Goal: Transaction & Acquisition: Purchase product/service

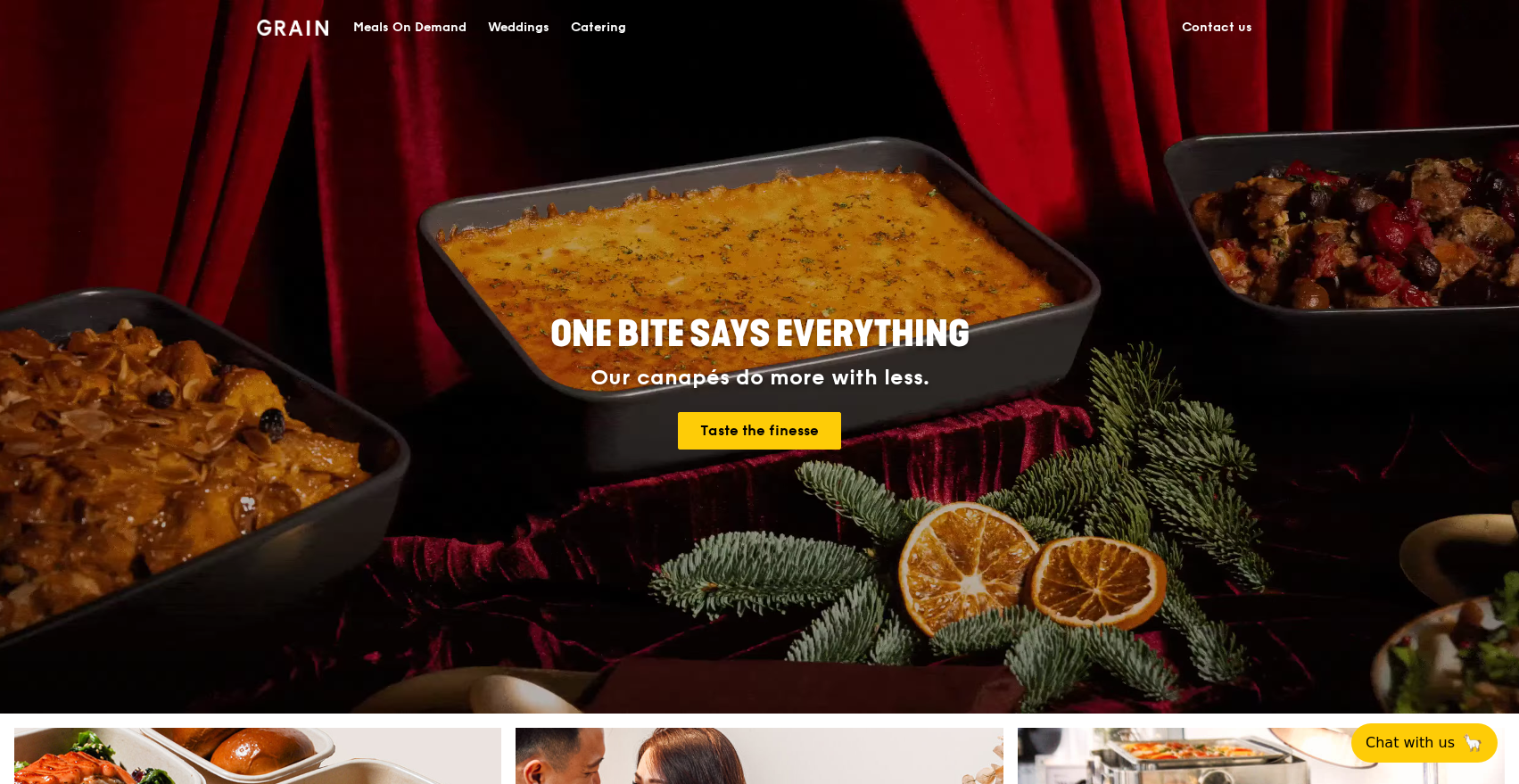
click at [609, 25] on div "Catering" at bounding box center [598, 27] width 55 height 53
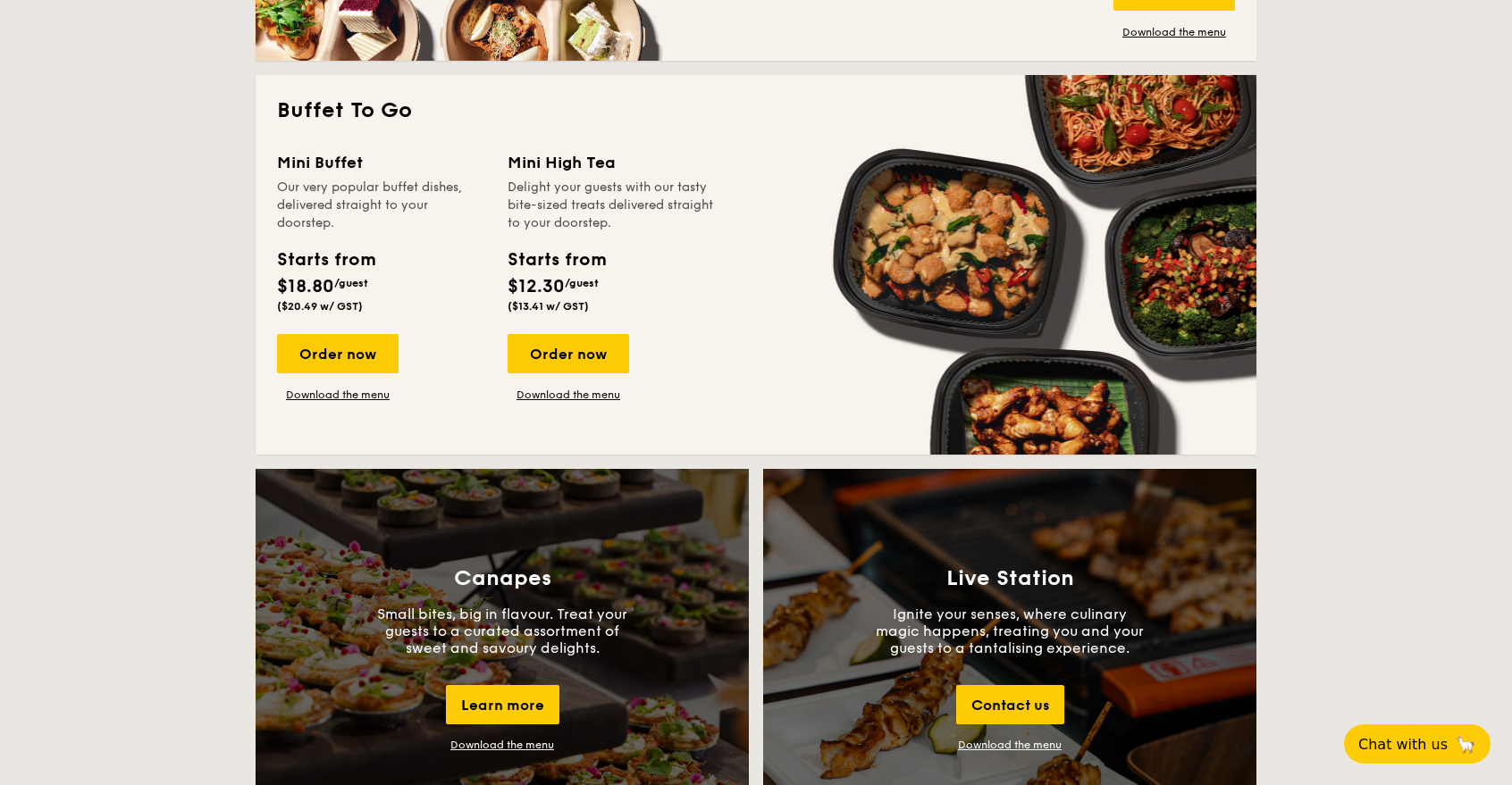
scroll to position [1093, 0]
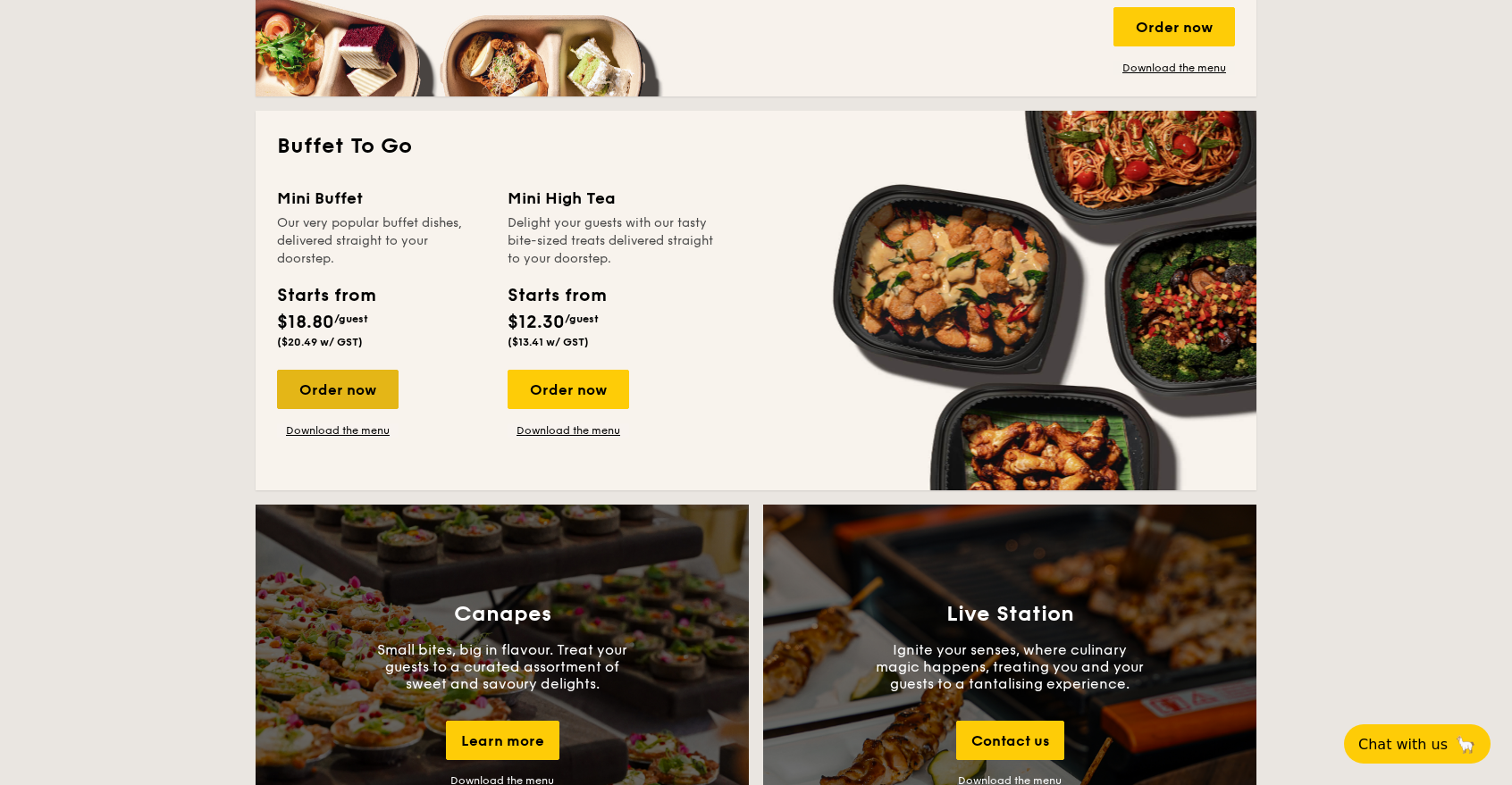
click at [355, 390] on div "Order now" at bounding box center [338, 389] width 122 height 40
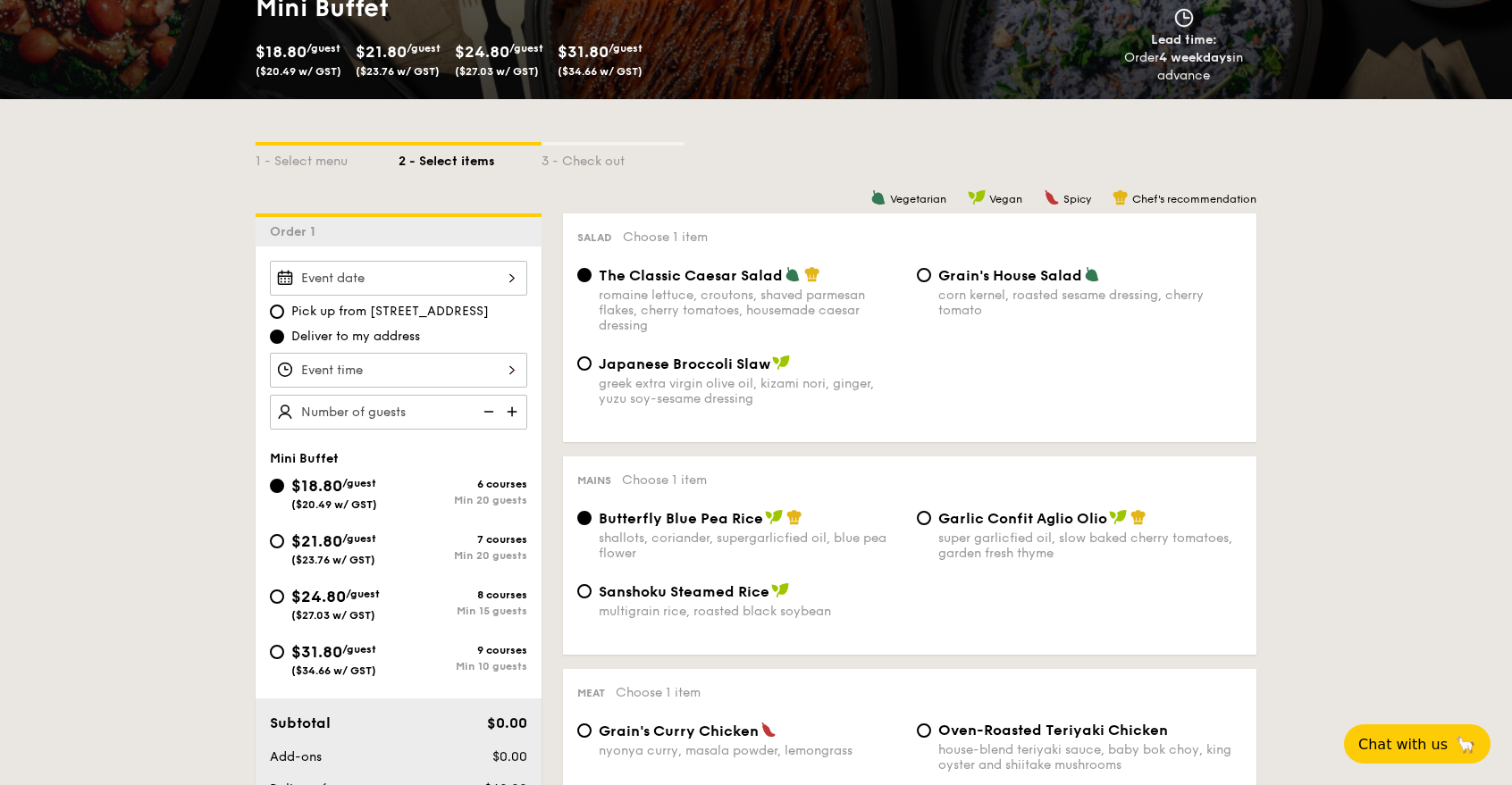
scroll to position [299, 0]
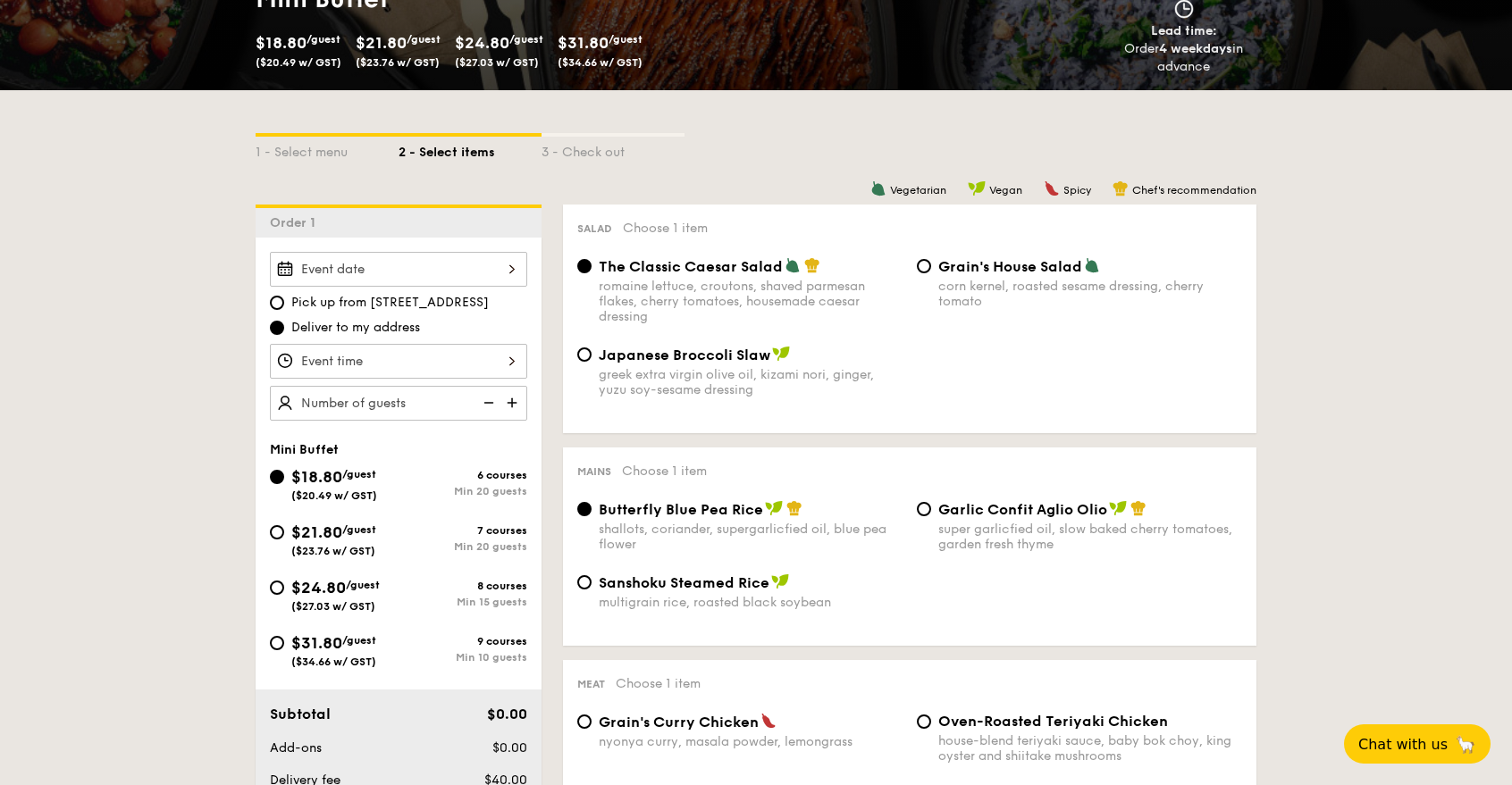
click at [511, 360] on input "Smoked Mesquite Whole Chicken brined in our in-house blend of herbs and spices,…" at bounding box center [398, 361] width 257 height 35
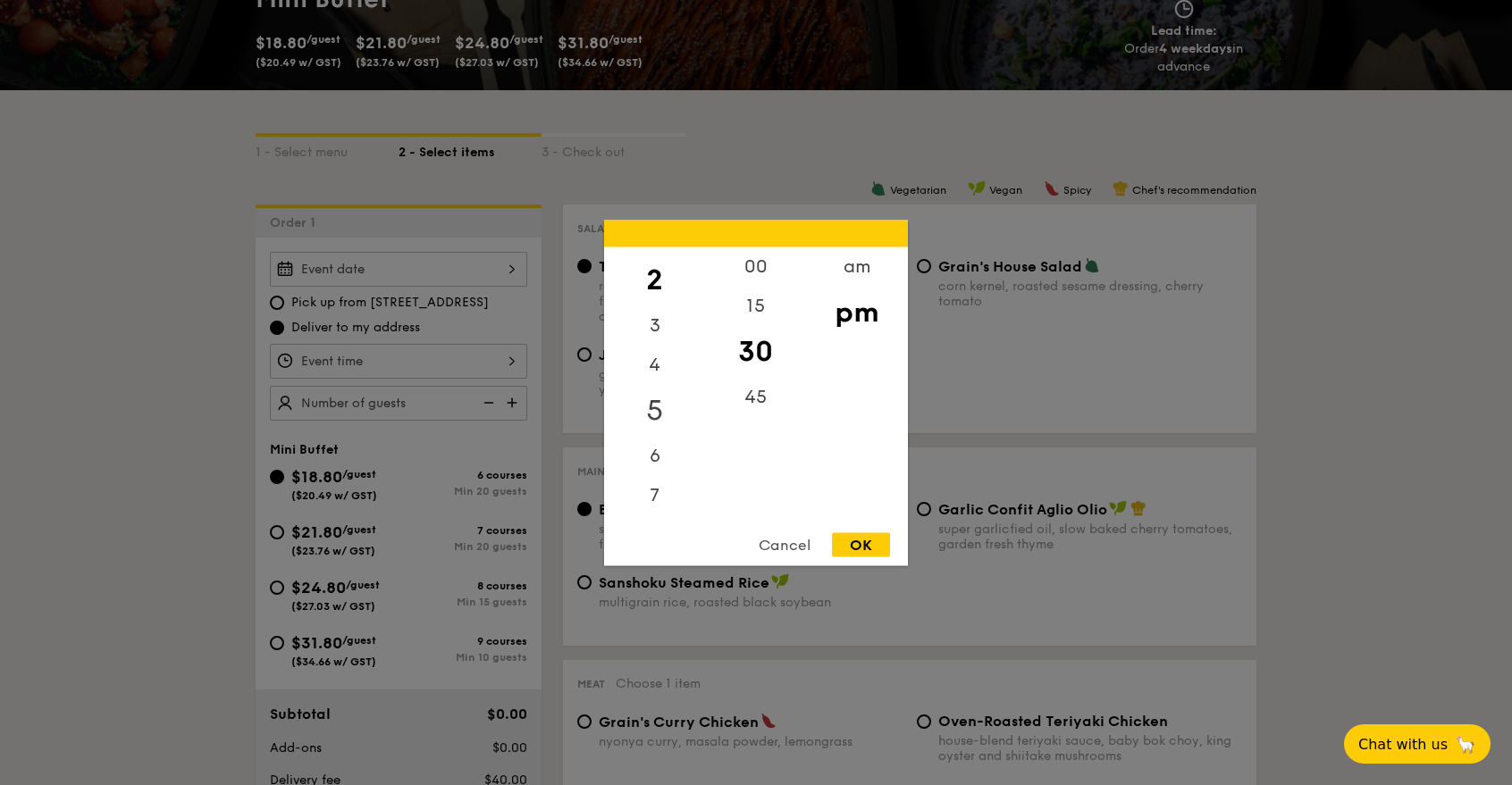
scroll to position [99, 0]
click at [654, 449] on div "7" at bounding box center [654, 461] width 100 height 52
click at [760, 270] on div "00" at bounding box center [756, 272] width 100 height 52
click at [759, 318] on div "15" at bounding box center [756, 324] width 100 height 52
click at [859, 541] on div "OK" at bounding box center [861, 544] width 58 height 24
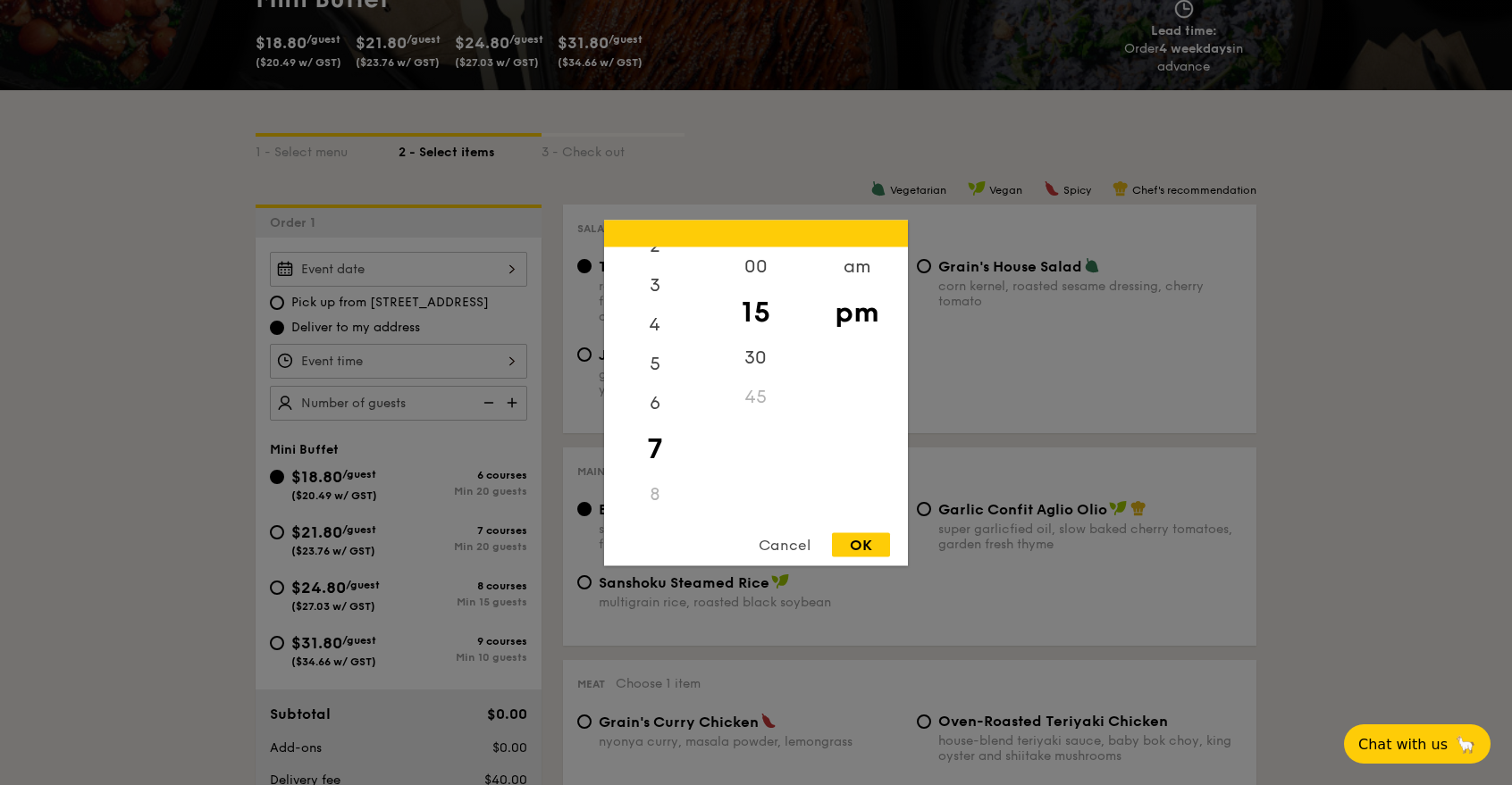
type input "7:15PM"
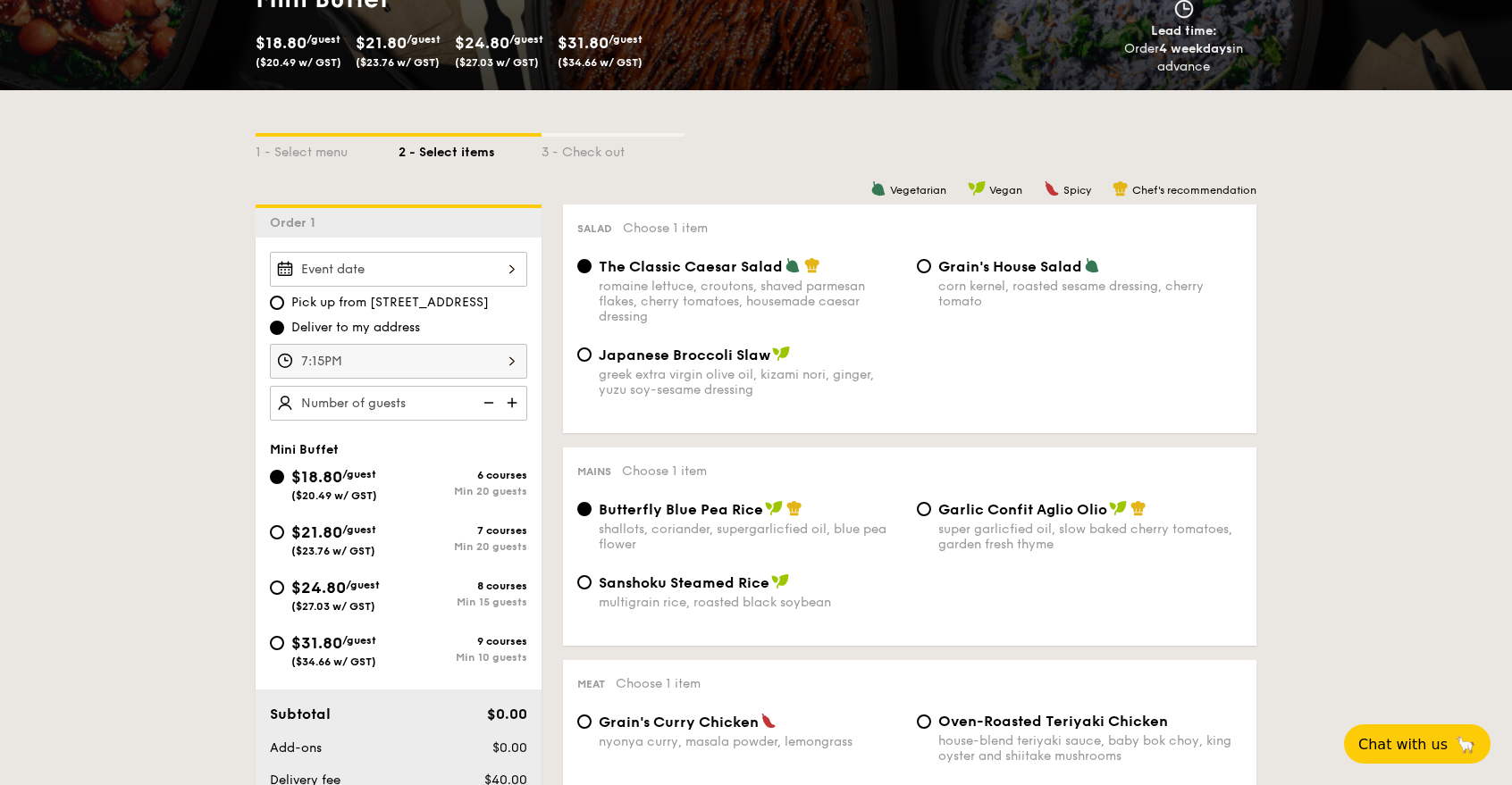
click at [512, 405] on img at bounding box center [514, 402] width 27 height 34
type input "30 guests"
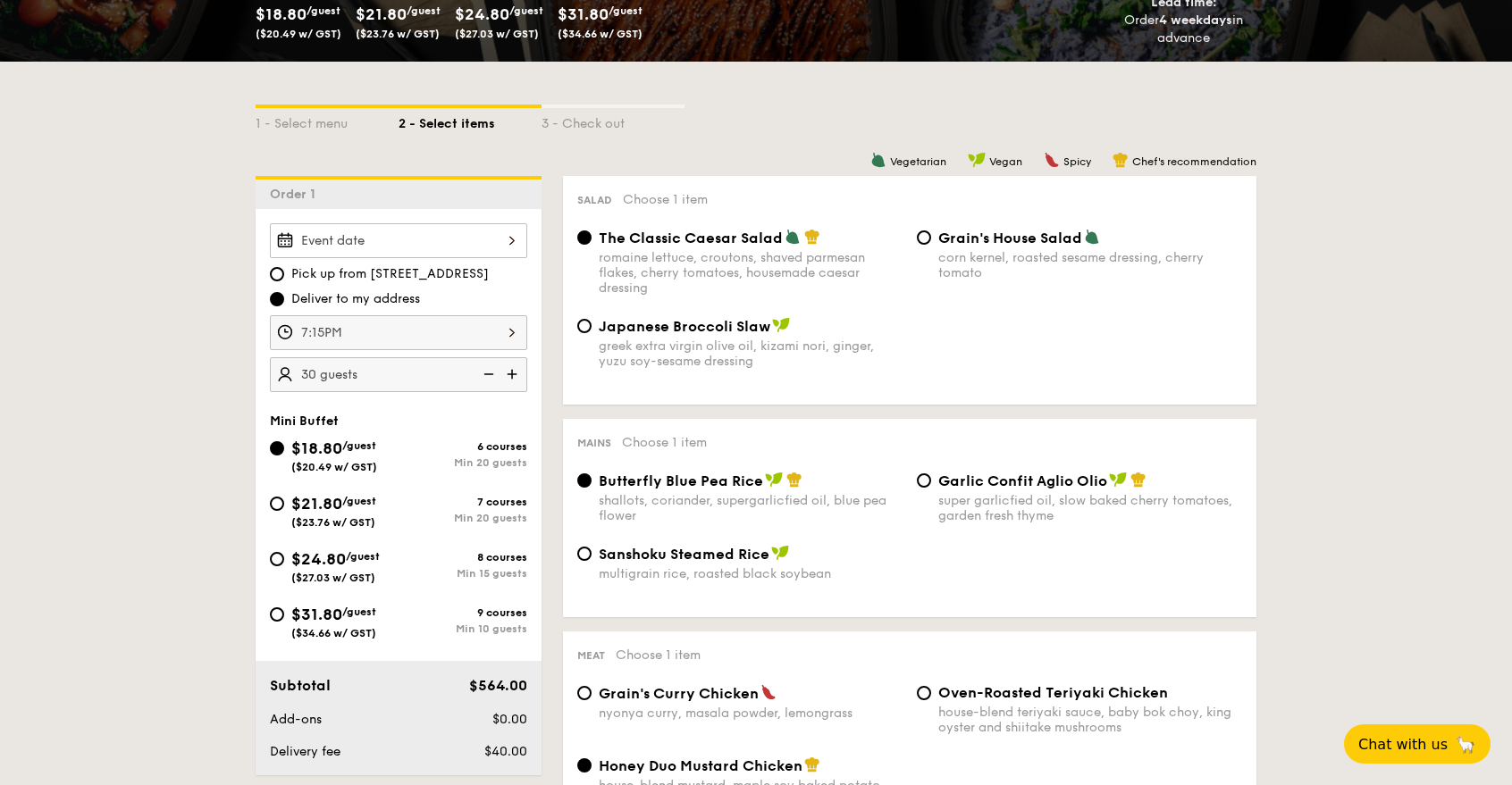
scroll to position [299, 0]
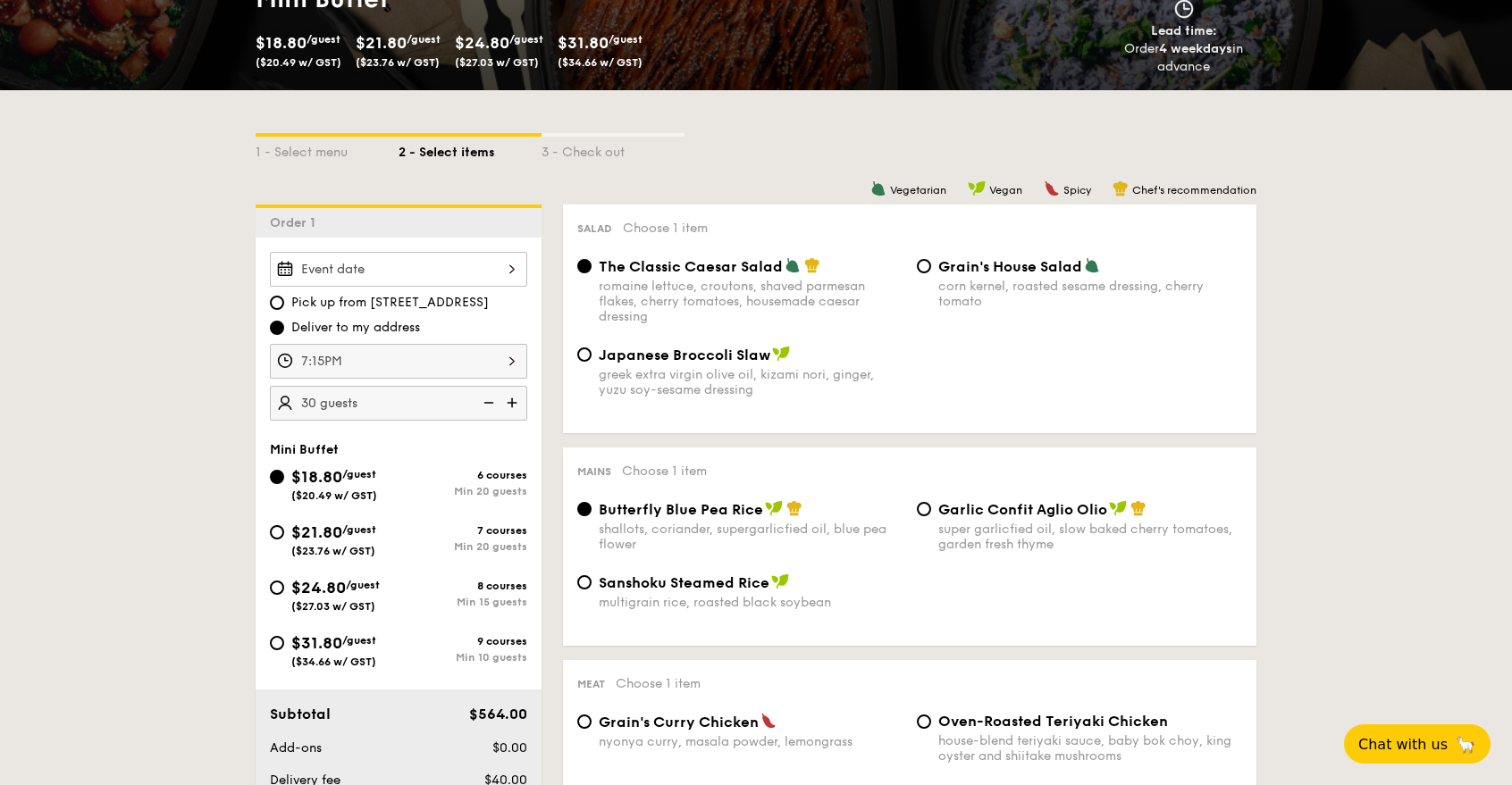
click at [508, 269] on input "Smoked Mesquite Whole Chicken brined in our in-house blend of herbs and spices,…" at bounding box center [398, 269] width 257 height 35
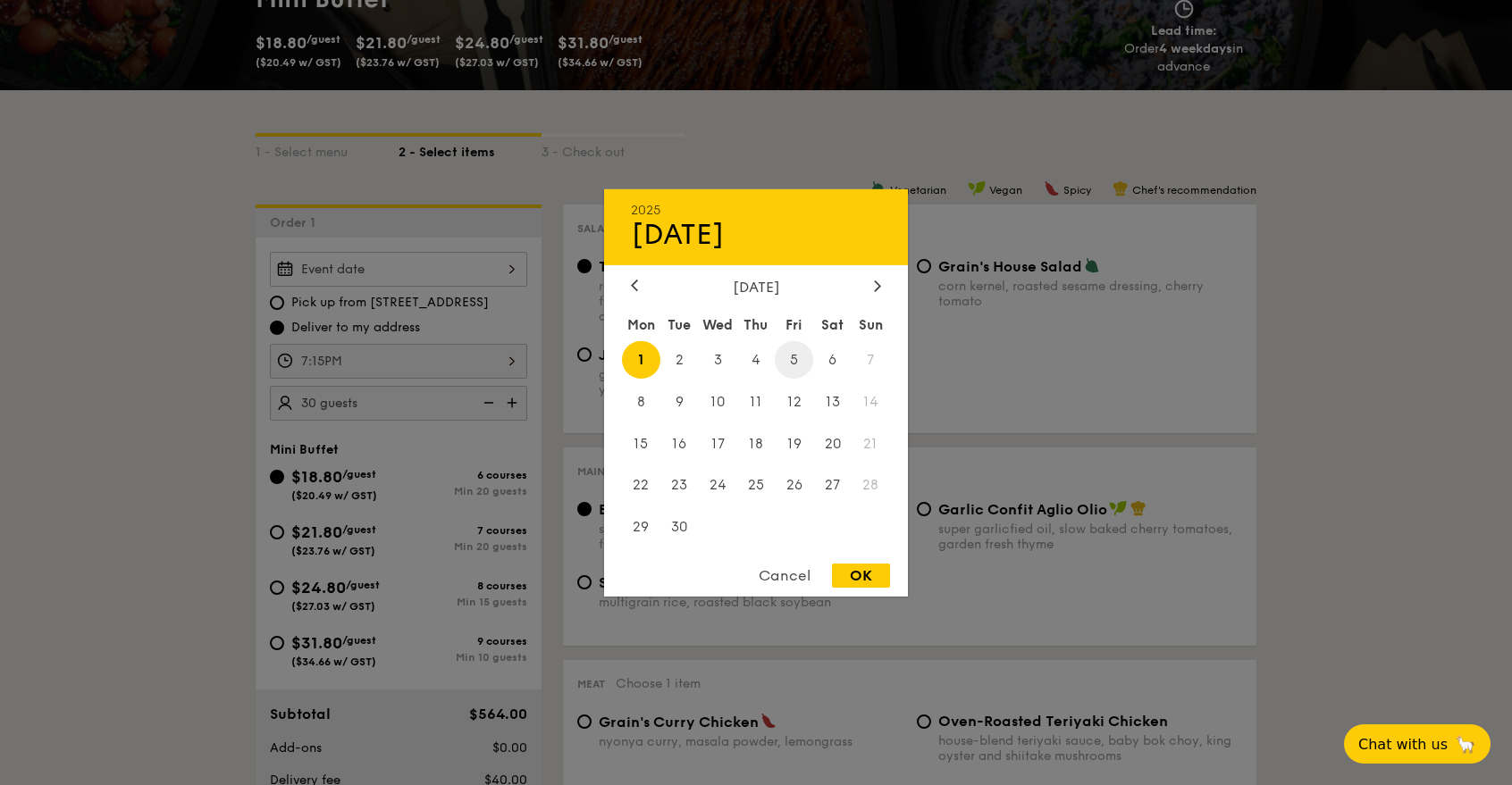
click at [798, 351] on span "5" at bounding box center [794, 359] width 39 height 39
click at [849, 568] on div "OK" at bounding box center [861, 575] width 58 height 24
type input "Sep 05, 2025"
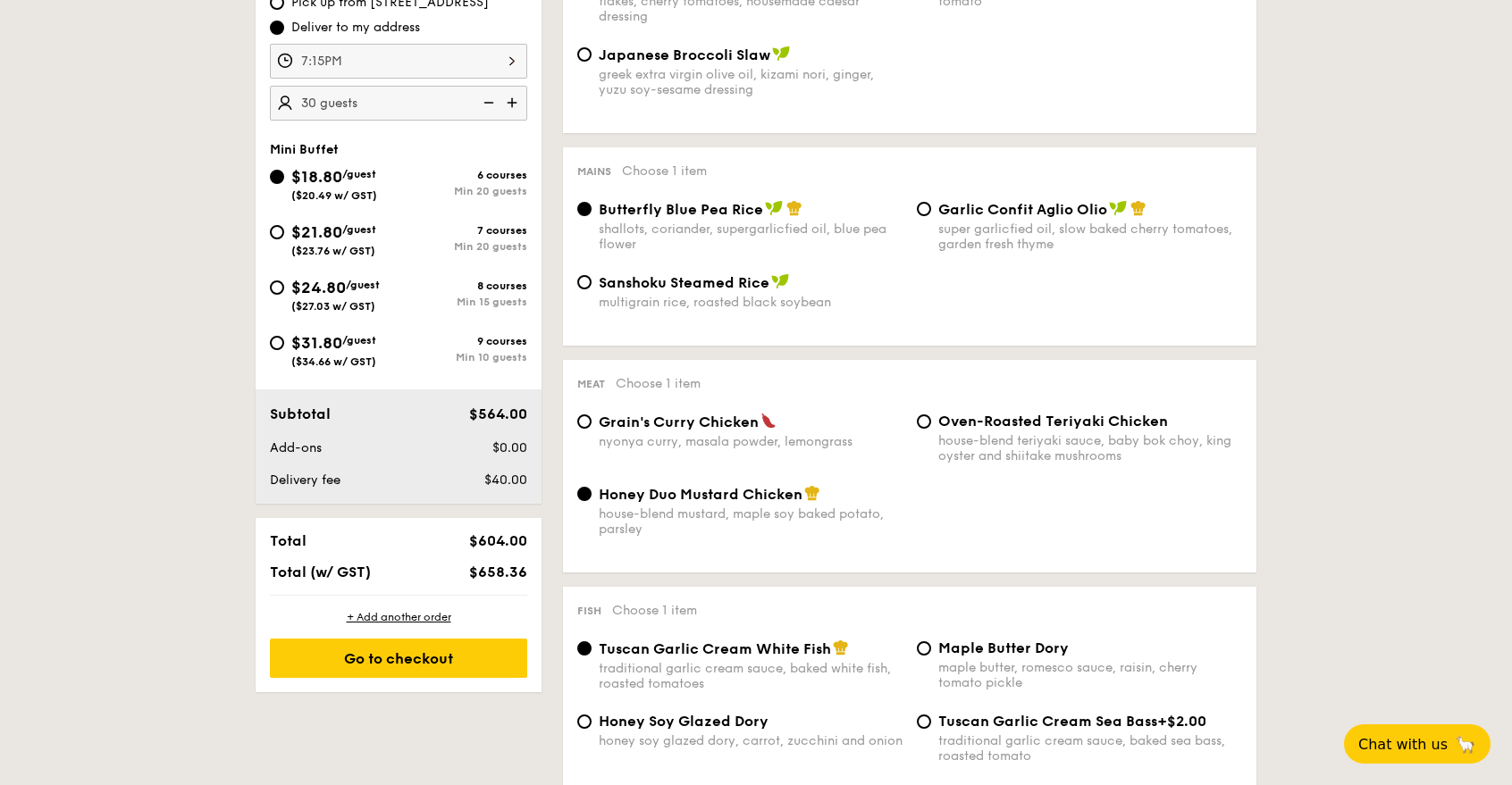
scroll to position [699, 0]
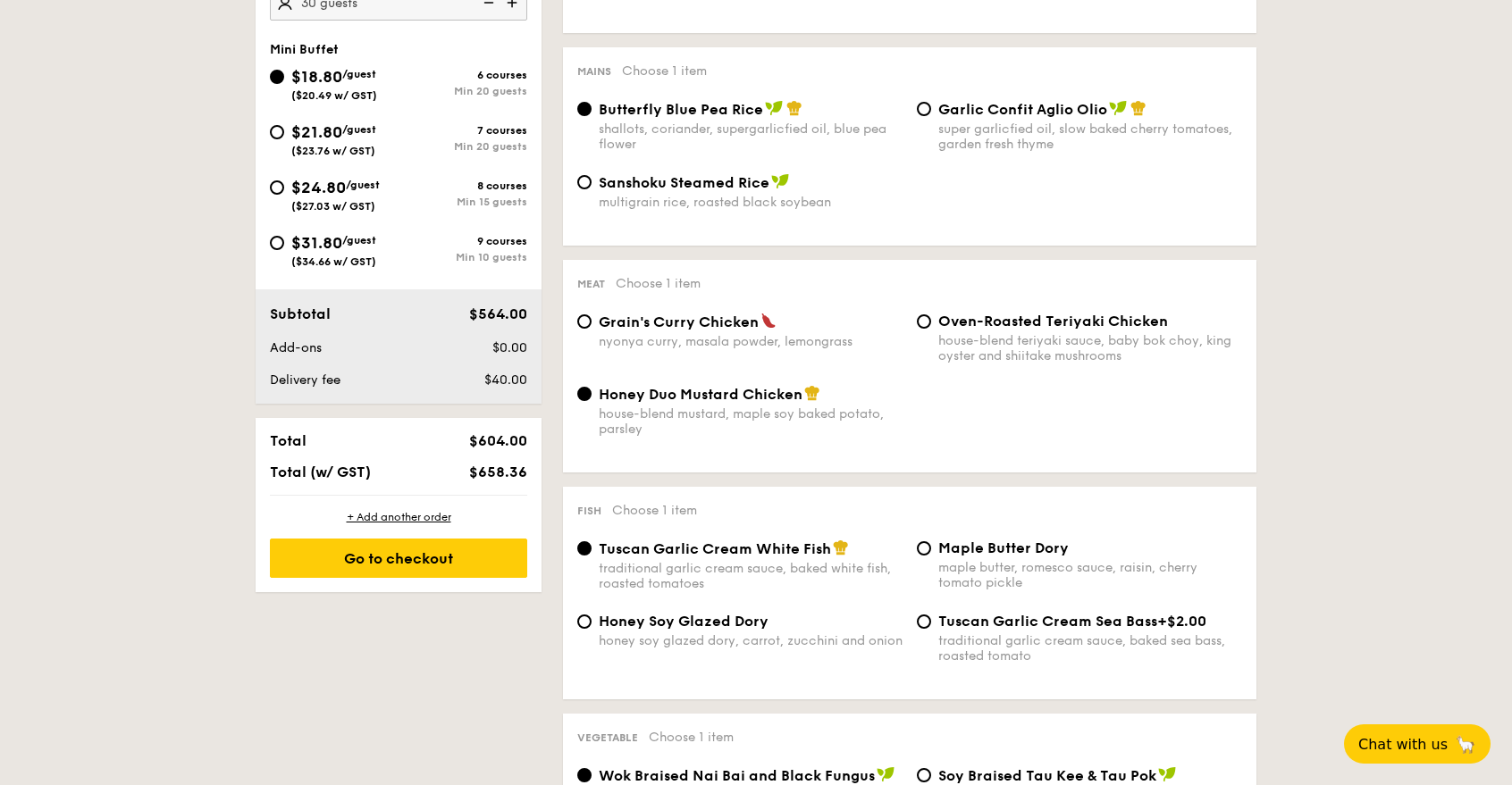
click at [739, 322] on span "Grain's Curry Chicken" at bounding box center [679, 322] width 160 height 17
click at [591, 322] on input "Grain's Curry Chicken nyonya curry, masala powder, lemongrass" at bounding box center [584, 322] width 14 height 14
radio input "true"
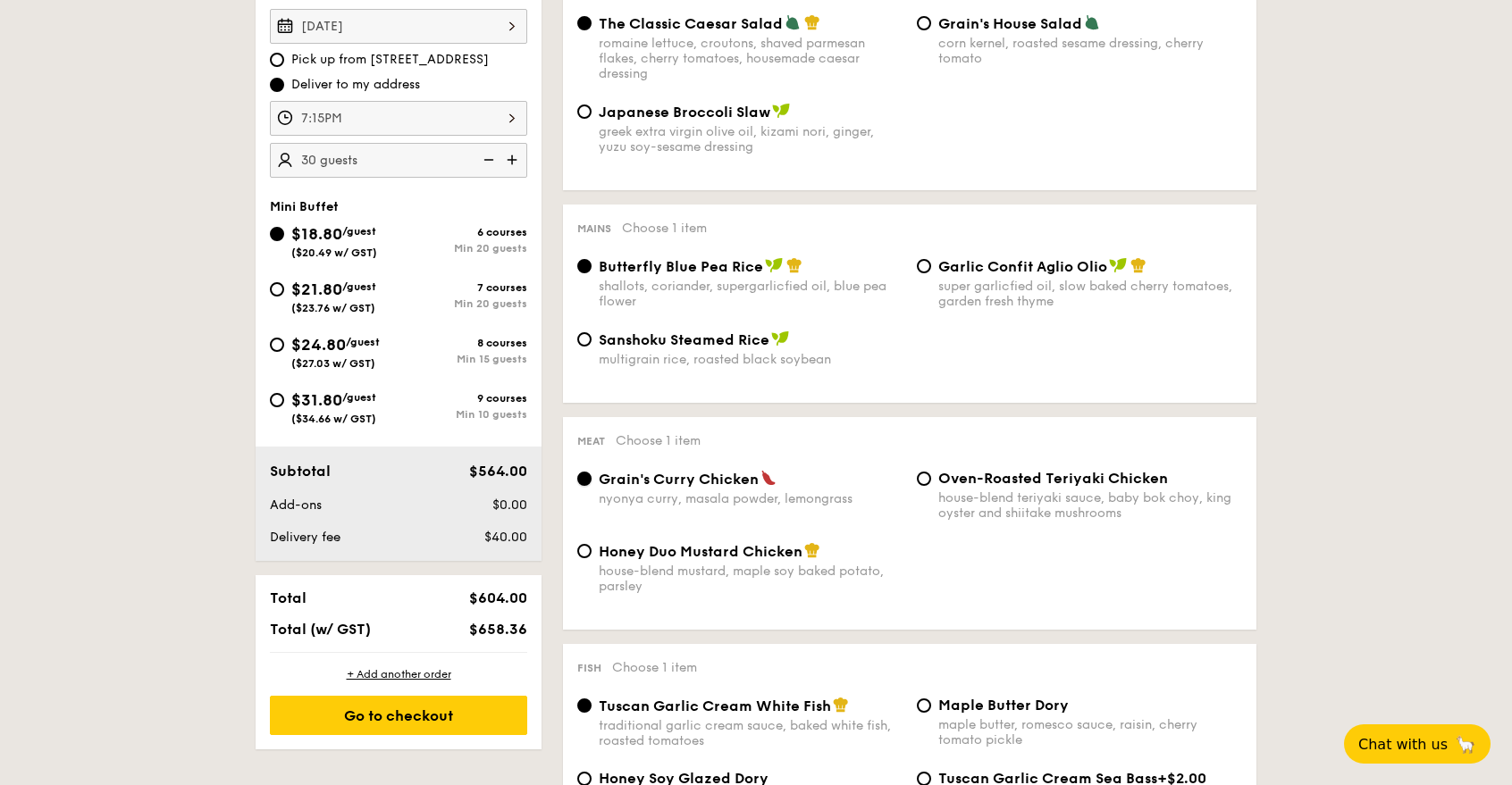
scroll to position [399, 0]
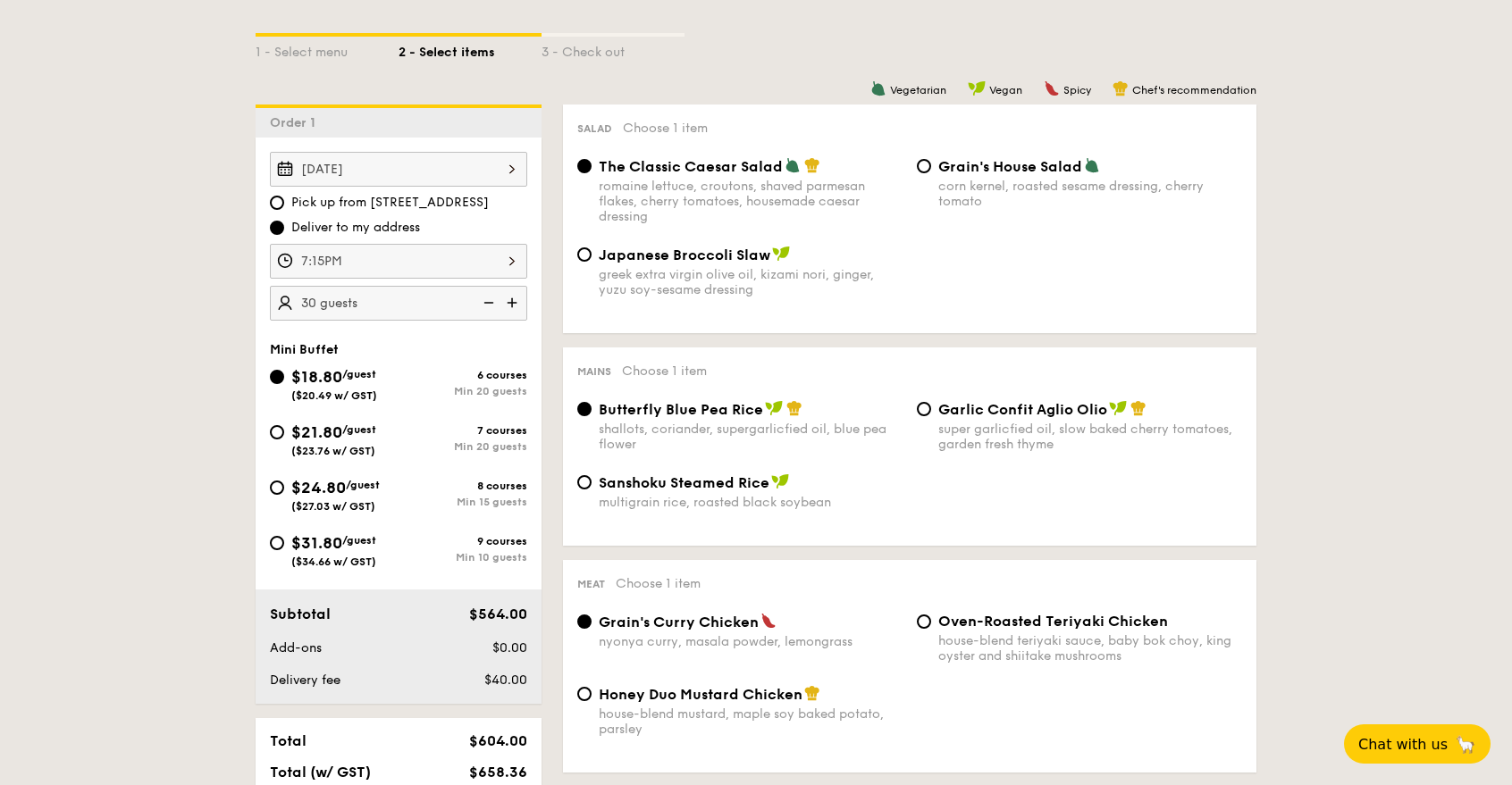
click at [752, 251] on span "Japanese Broccoli Slaw" at bounding box center [685, 255] width 172 height 17
click at [591, 251] on input "Japanese Broccoli Slaw greek extra virgin olive oil, kizami nori, ginger, yuzu …" at bounding box center [584, 254] width 14 height 14
radio input "true"
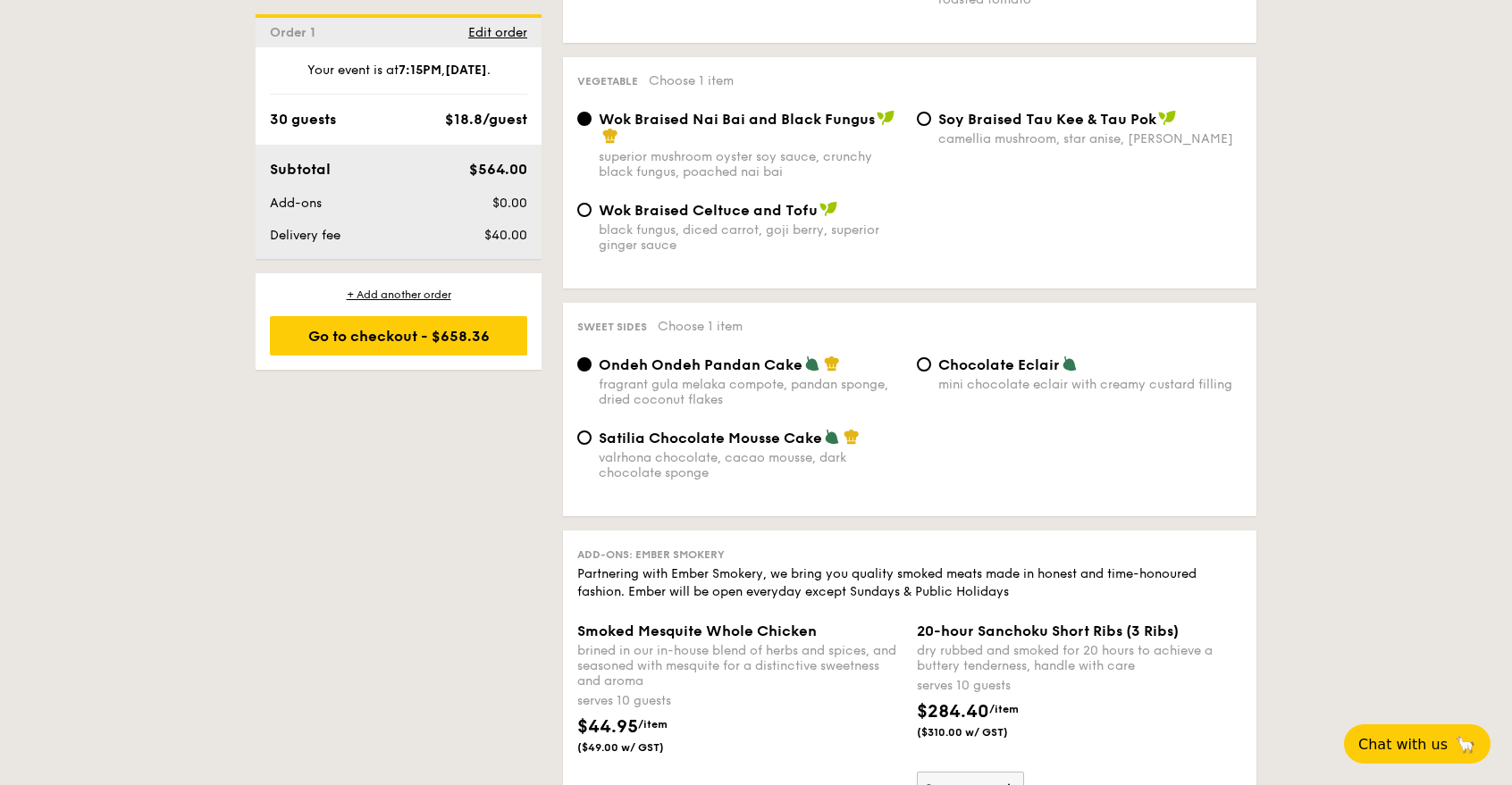
scroll to position [1398, 0]
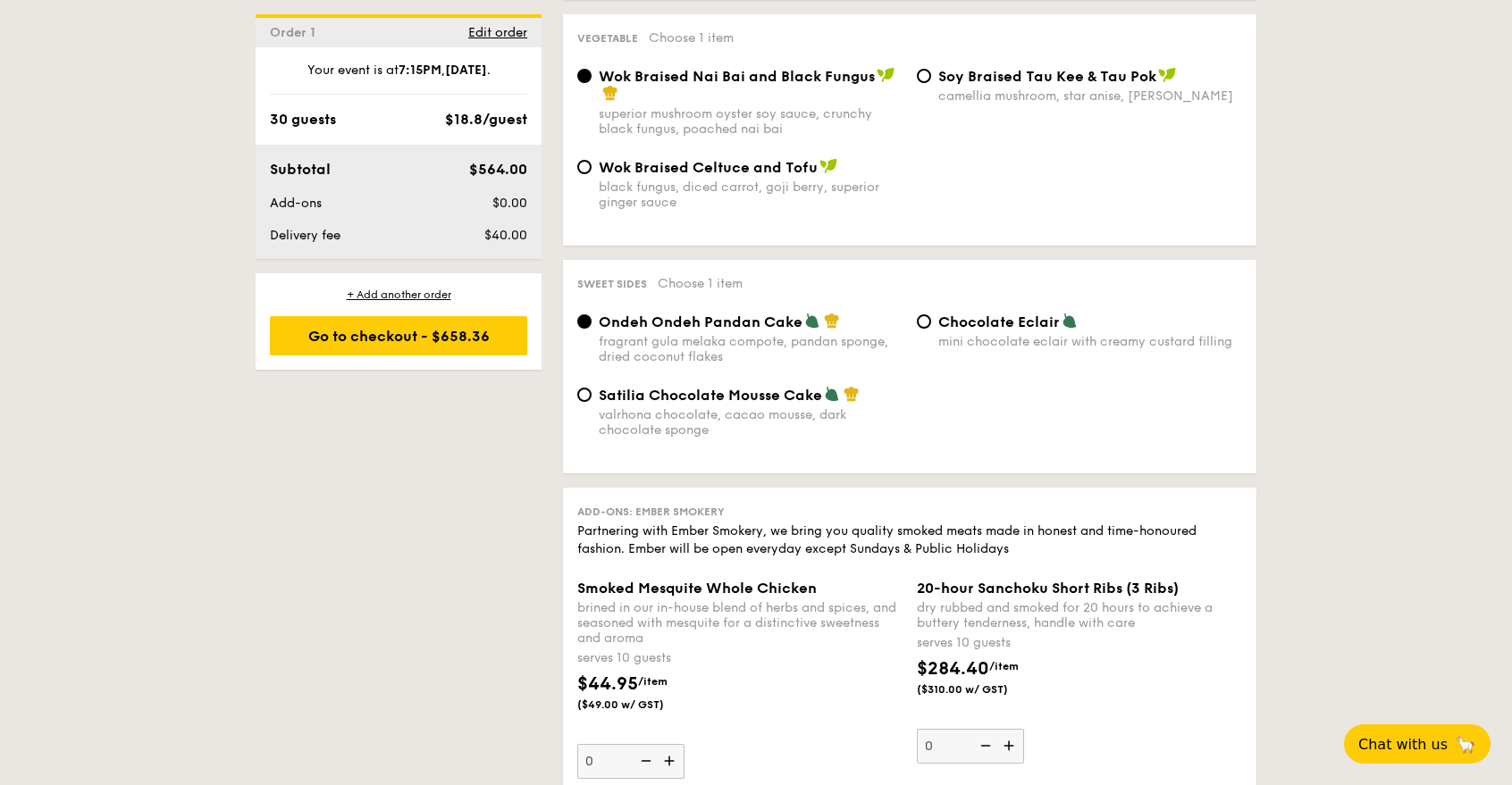
click at [935, 314] on div "Chocolate Eclair mini chocolate eclair with creamy custard filling" at bounding box center [1078, 331] width 339 height 37
click at [921, 320] on input "Chocolate Eclair mini chocolate eclair with creamy custard filling" at bounding box center [924, 322] width 14 height 14
radio input "true"
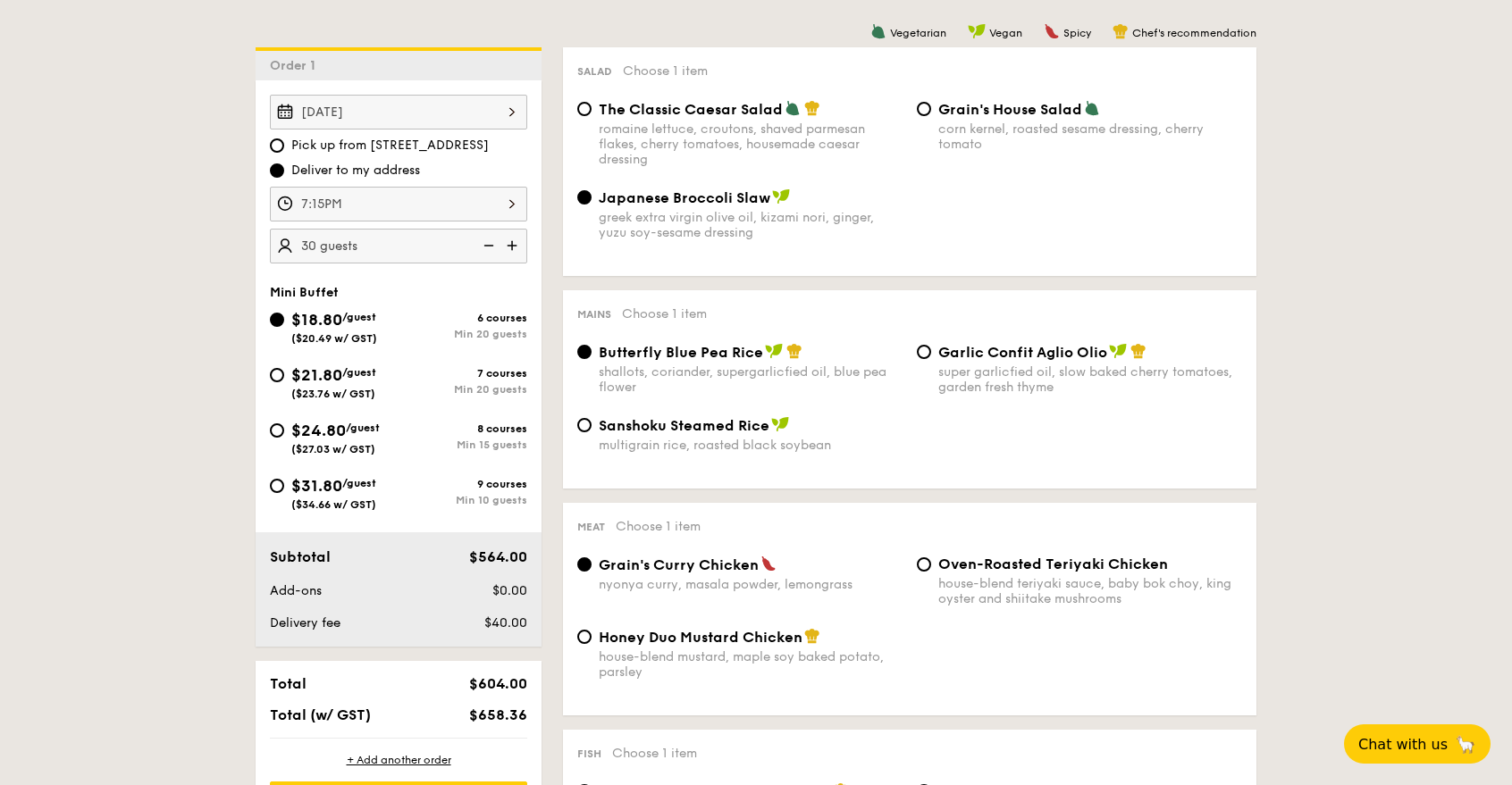
scroll to position [499, 0]
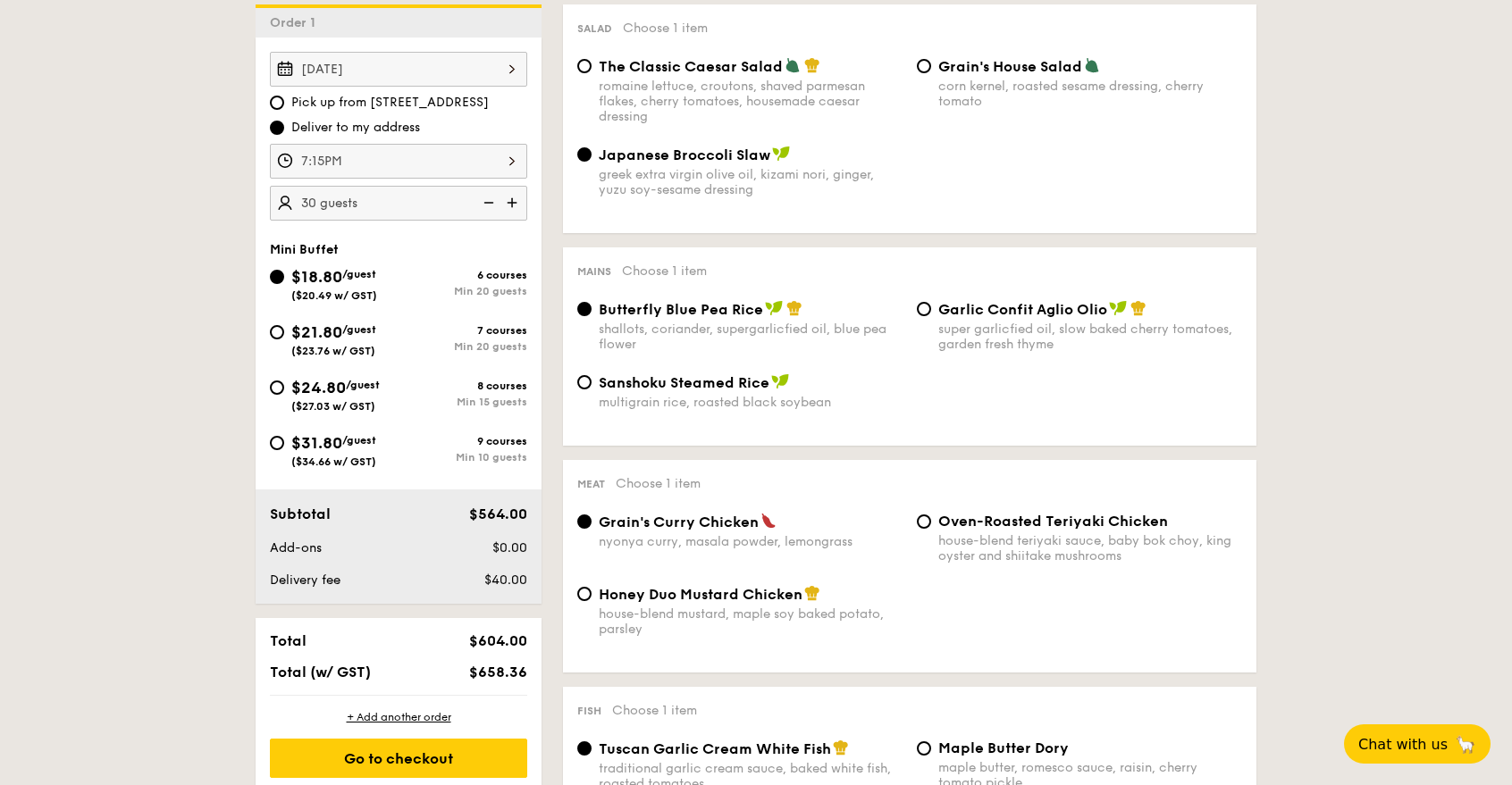
click at [516, 201] on img at bounding box center [514, 202] width 27 height 34
type input "35 guests"
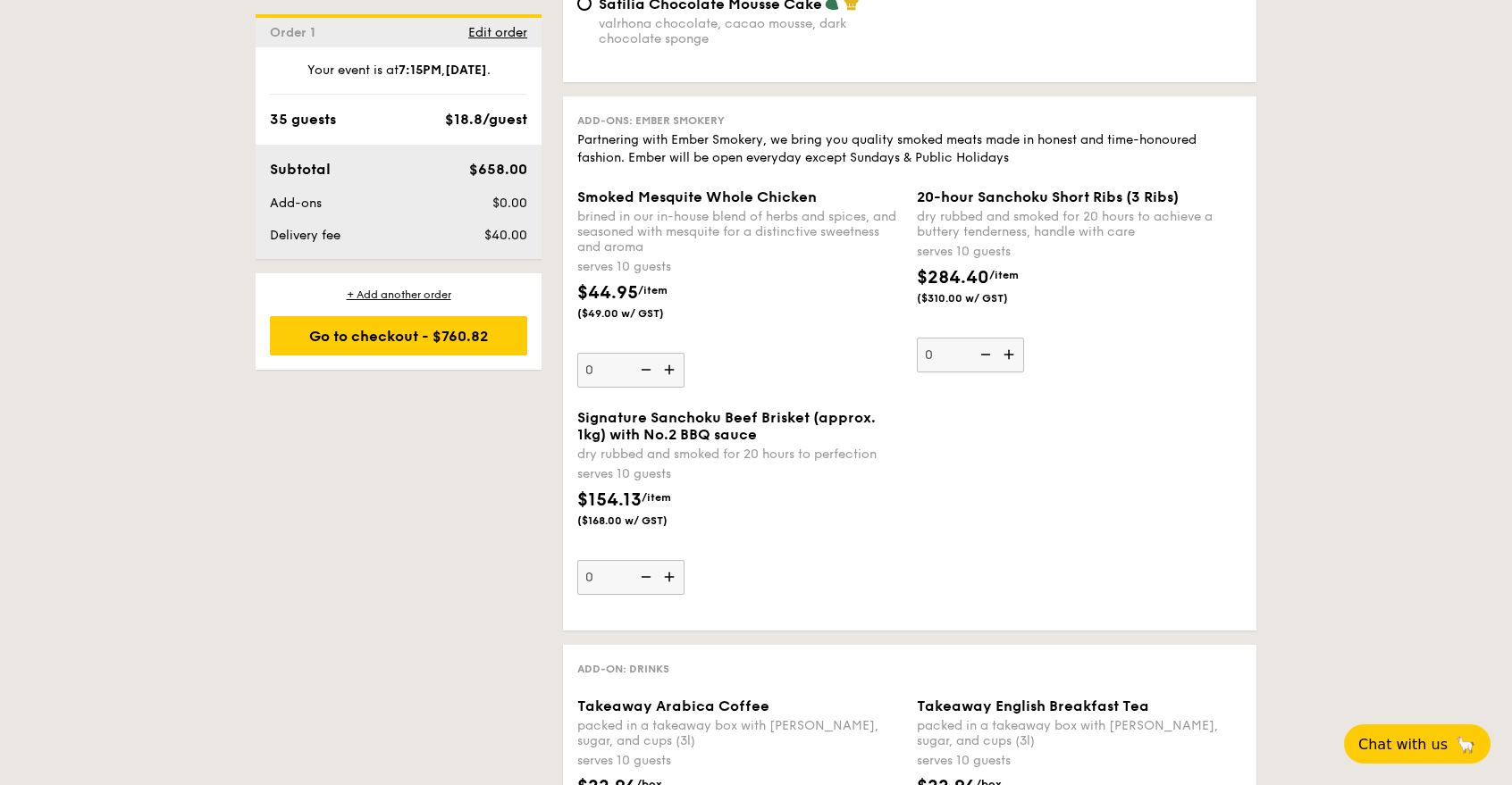
scroll to position [1797, 0]
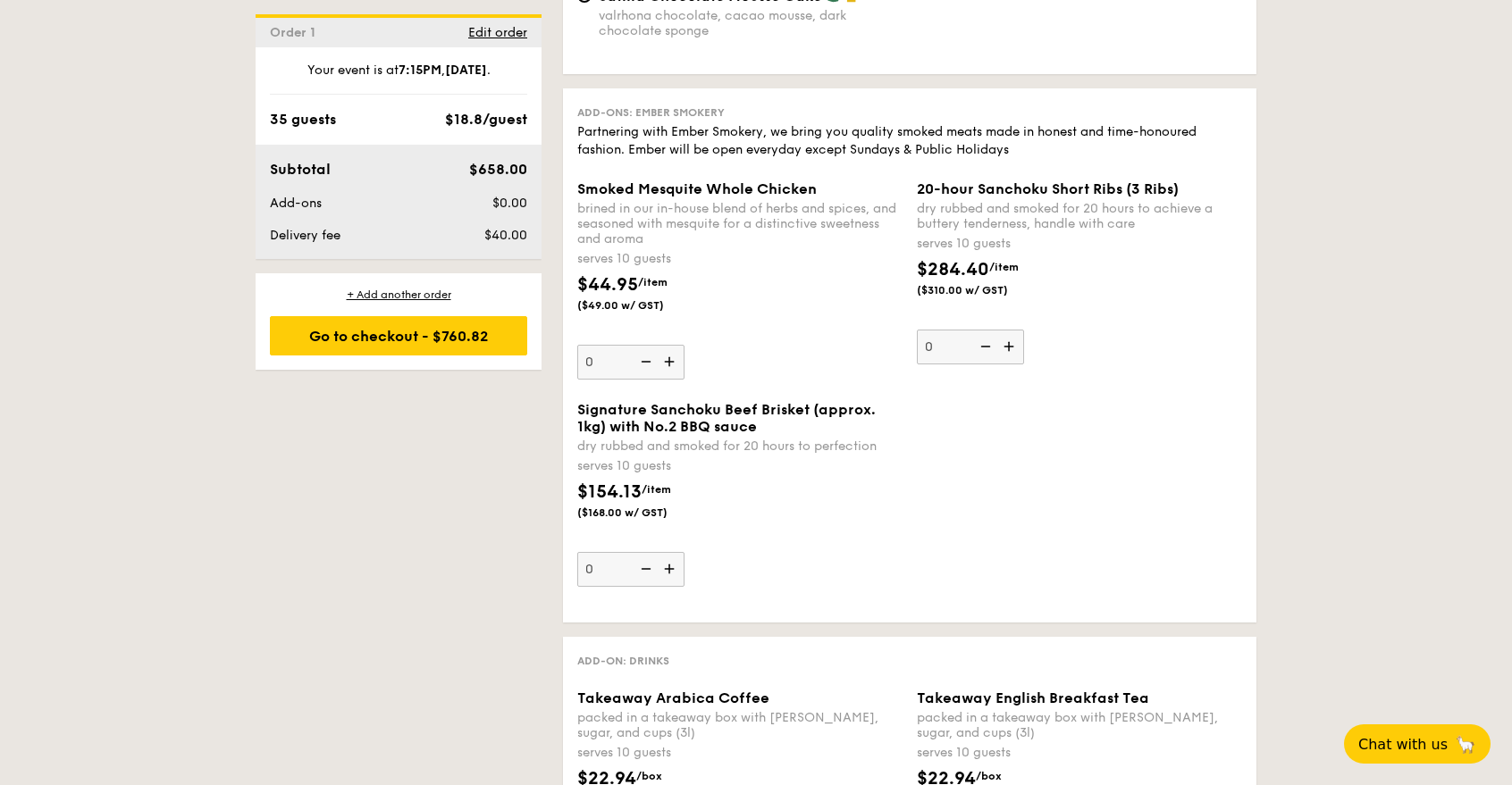
click at [502, 529] on div "1 - Select menu 2 - Select items 3 - Check out Order 1 Sep 05, 2025 Pick up fro…" at bounding box center [756, 375] width 1029 height 3565
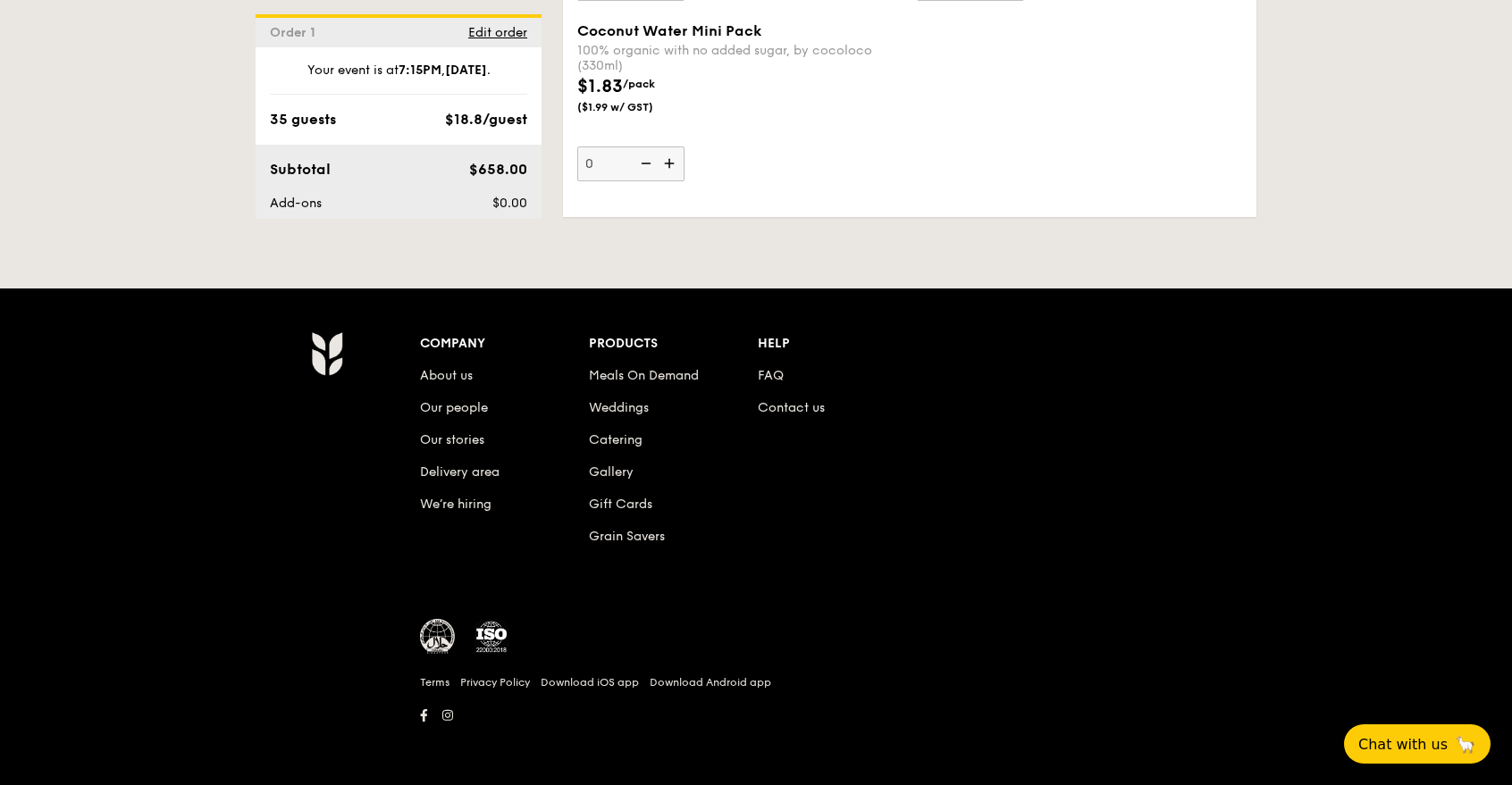
scroll to position [3338, 0]
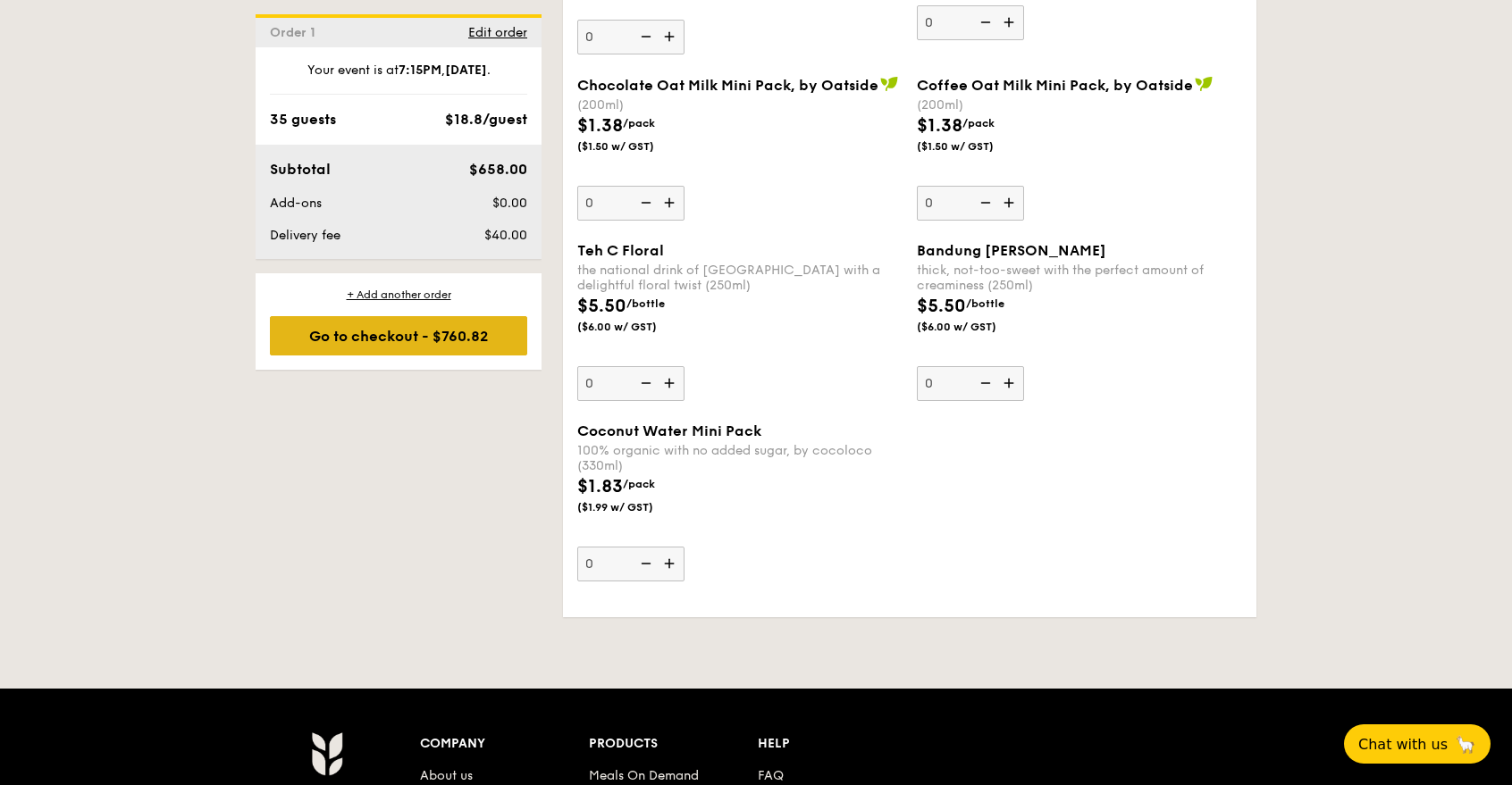
click at [445, 331] on div "Go to checkout - $760.82" at bounding box center [398, 335] width 257 height 40
